Goal: Task Accomplishment & Management: Complete application form

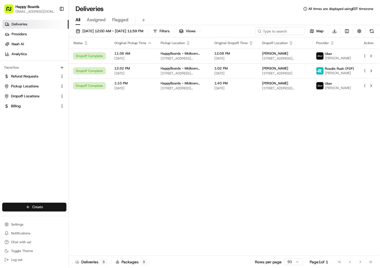
click at [22, 205] on html "Happy Boards [EMAIL_ADDRESS][DOMAIN_NAME] Toggle Sidebar Deliveries Providers […" at bounding box center [190, 134] width 380 height 268
click at [117, 219] on link "Delivery" at bounding box center [99, 218] width 61 height 10
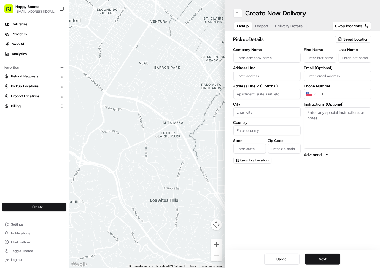
click at [347, 40] on span "Saved Location" at bounding box center [356, 39] width 25 height 5
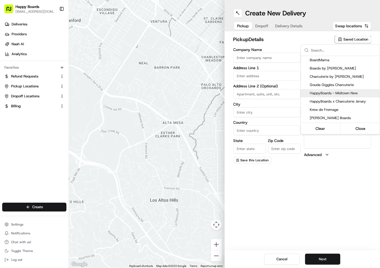
click at [346, 92] on span "HappyBoards - Midtown New" at bounding box center [344, 93] width 68 height 5
type input "HappyBoards - Midtown New"
type input "[STREET_ADDRESS]"
type input "[US_STATE]"
type input "US"
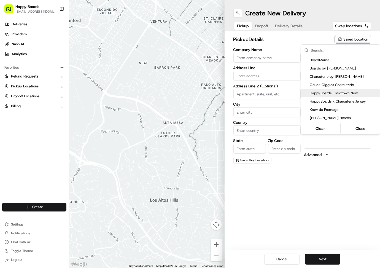
type input "NY"
type input "10001"
type input "HappyBoards"
type input "LLC"
type input "[EMAIL_ADDRESS][DOMAIN_NAME]"
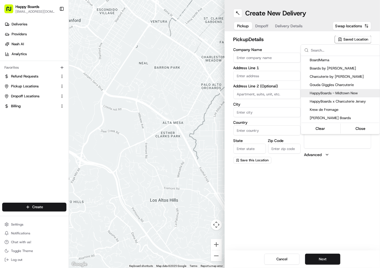
type input "[PHONE_NUMBER]"
type textarea "Enter the hotel lobby and proceed to “Carne Restaurant”. HappyBoards staff memb…"
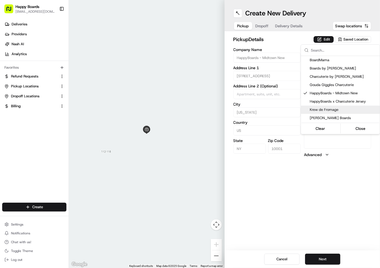
click at [330, 257] on html "Happy Boards [EMAIL_ADDRESS][DOMAIN_NAME] Toggle Sidebar Deliveries Providers […" at bounding box center [190, 134] width 380 height 268
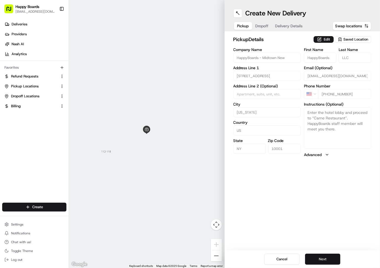
click at [326, 259] on button "Next" at bounding box center [322, 259] width 35 height 11
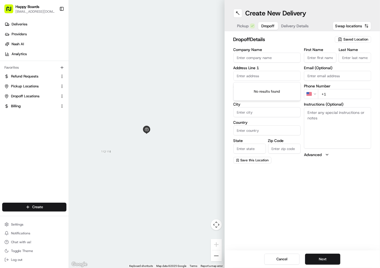
click at [283, 77] on input "text" at bounding box center [267, 76] width 67 height 10
paste input "[STREET_ADDRESS][US_STATE]"
click at [275, 87] on div "[STREET_ADDRESS][US_STATE]" at bounding box center [267, 90] width 65 height 13
type input "[STREET_ADDRESS][US_STATE]"
type input "[US_STATE]"
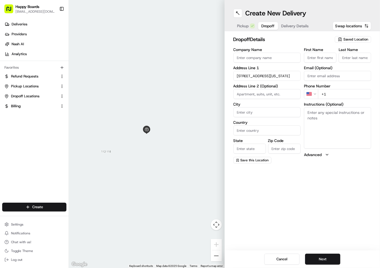
type input "[GEOGRAPHIC_DATA]"
type input "NY"
type input "10027"
type input "[STREET_ADDRESS]"
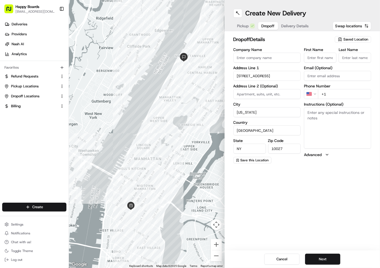
click at [311, 58] on input "First Name" at bounding box center [320, 58] width 33 height 10
paste input "[PERSON_NAME]"
type input "[PERSON_NAME]"
click at [354, 58] on input "Last Name" at bounding box center [355, 58] width 33 height 10
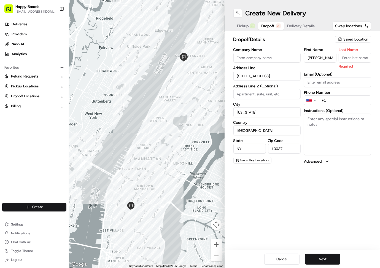
type input "D"
type input "S"
click at [302, 42] on h2 "dropoff Details" at bounding box center [283, 40] width 98 height 8
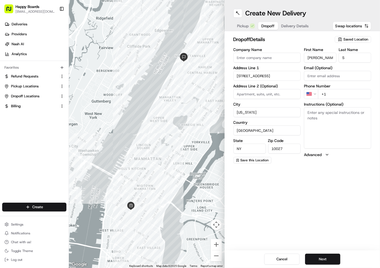
click at [338, 95] on input "+1" at bounding box center [344, 94] width 53 height 10
paste input "[PHONE_NUMBER]"
type input "[PHONE_NUMBER]"
click at [319, 120] on textarea "Instructions (Optional)" at bounding box center [337, 127] width 67 height 41
paste textarea "Please call when arrived"
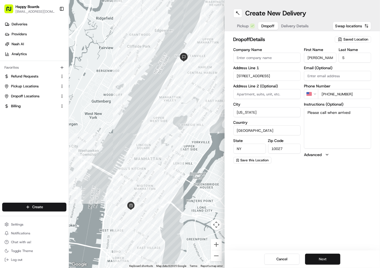
type textarea "Please call when arrived"
click at [332, 260] on button "Next" at bounding box center [322, 259] width 35 height 11
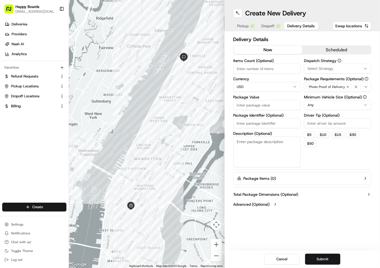
click at [265, 68] on input "Items Count (Optional)" at bounding box center [267, 69] width 67 height 10
type input "1"
click at [256, 102] on input "Package Value" at bounding box center [267, 105] width 67 height 10
paste input "174.35"
type input "174.35"
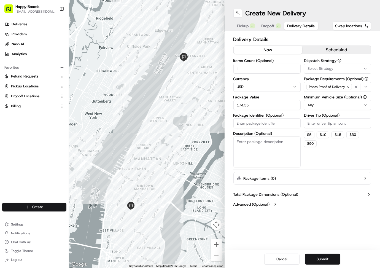
click at [253, 125] on input "Package Identifier (Optional)" at bounding box center [267, 123] width 67 height 10
paste input "37CD2"
type input "37CD2"
click at [252, 148] on textarea "Description (Optional)" at bounding box center [267, 151] width 67 height 31
type textarea "brown/white bag"
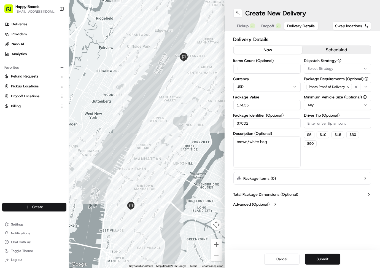
click at [324, 126] on input "Driver Tip (Optional)" at bounding box center [337, 123] width 67 height 10
paste input "16.48"
type input "16.48"
click at [318, 105] on html "Happy Boards [EMAIL_ADDRESS][DOMAIN_NAME] Toggle Sidebar Deliveries Providers […" at bounding box center [190, 134] width 380 height 268
click at [324, 258] on button "Submit" at bounding box center [322, 259] width 35 height 11
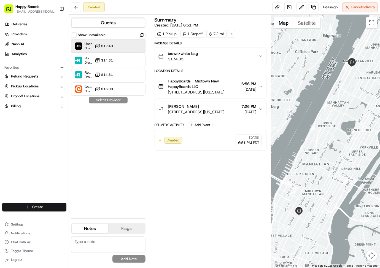
click at [120, 46] on div "Uber Dropoff ETA 1 hour $12.49" at bounding box center [108, 45] width 74 height 13
click at [112, 102] on button "Assign Provider" at bounding box center [108, 100] width 39 height 7
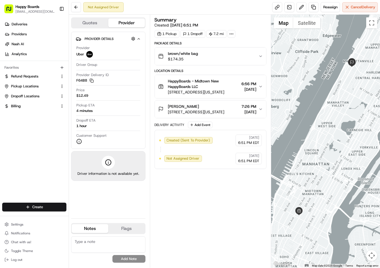
click at [222, 109] on span "[STREET_ADDRESS][US_STATE]" at bounding box center [196, 112] width 57 height 6
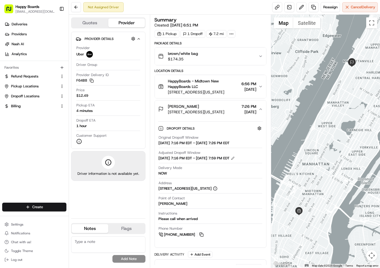
click at [222, 109] on span "[STREET_ADDRESS][US_STATE]" at bounding box center [196, 112] width 57 height 6
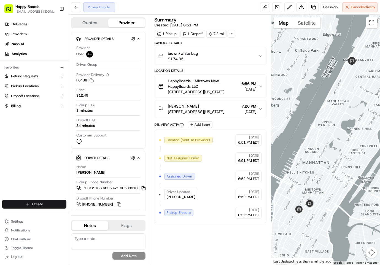
click at [218, 244] on div "Summary Created: 08/21/2025 6:51 PM 1 Pickup 1 Dropoff 7.2 mi Package Details b…" at bounding box center [211, 139] width 112 height 245
